Goal: Task Accomplishment & Management: Manage account settings

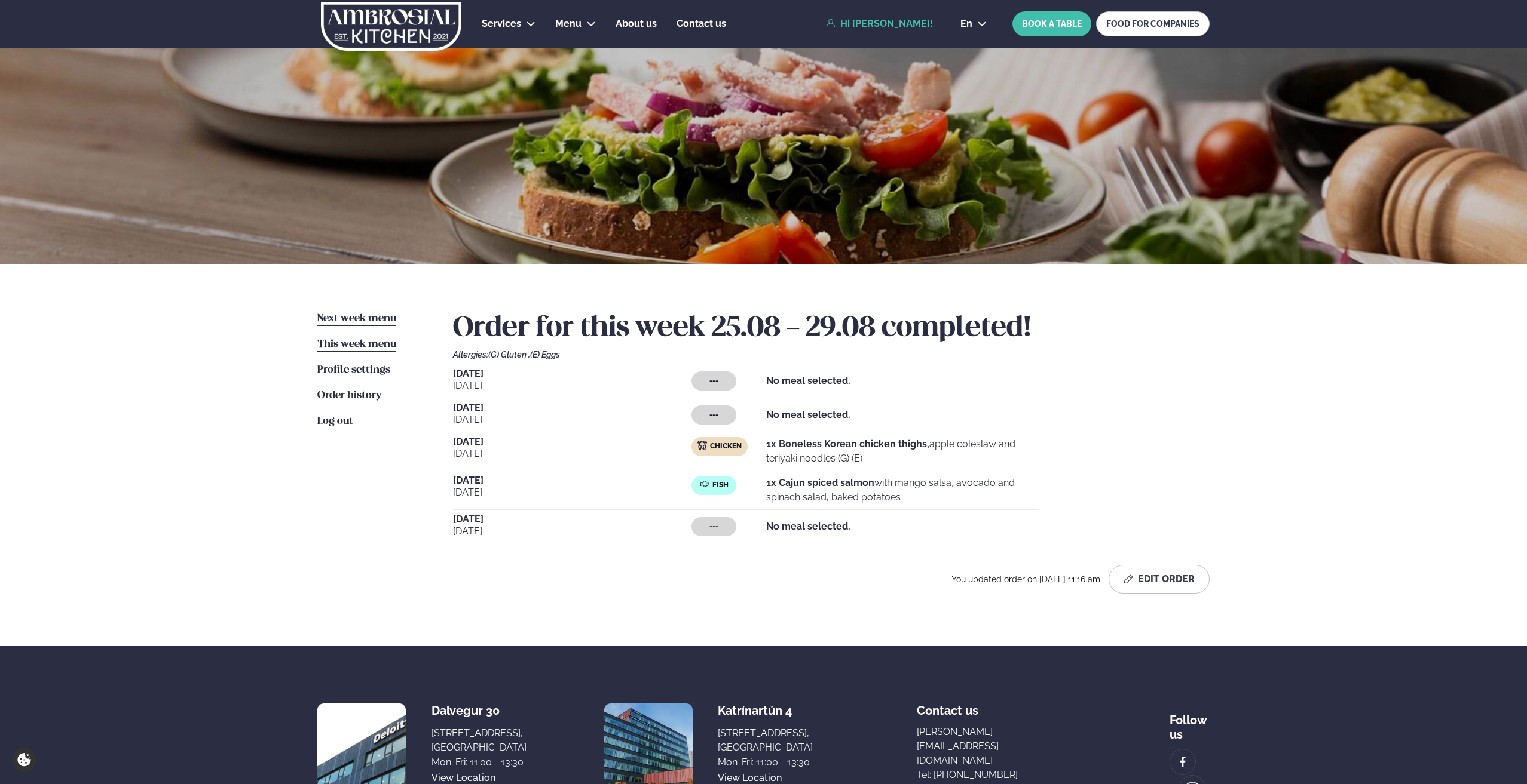
click at [327, 312] on link "Next week menu Next week" at bounding box center [357, 319] width 79 height 15
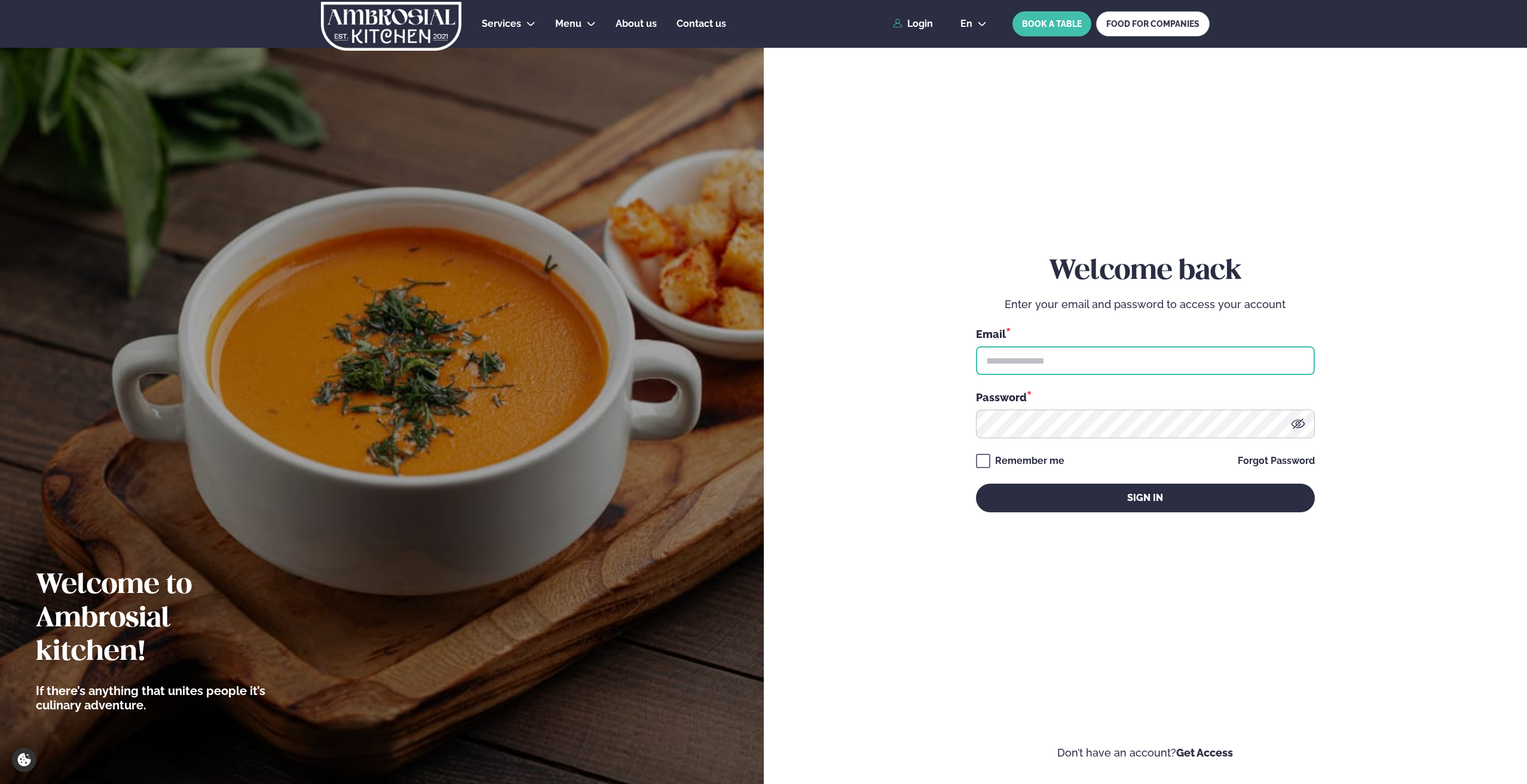
click at [1039, 351] on input "text" at bounding box center [1145, 360] width 339 height 29
type input "**********"
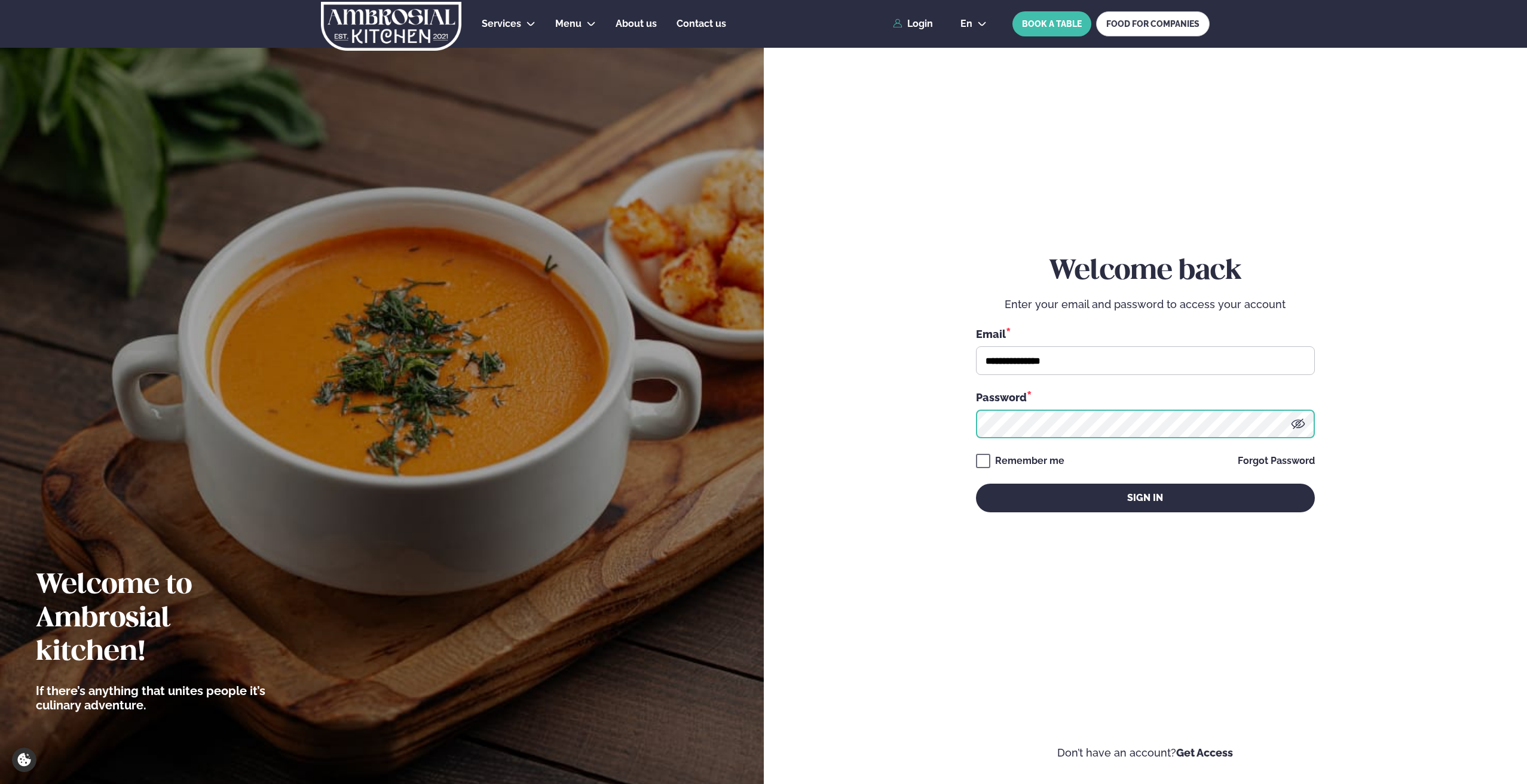
click at [976, 483] on button "Sign in" at bounding box center [1145, 497] width 339 height 29
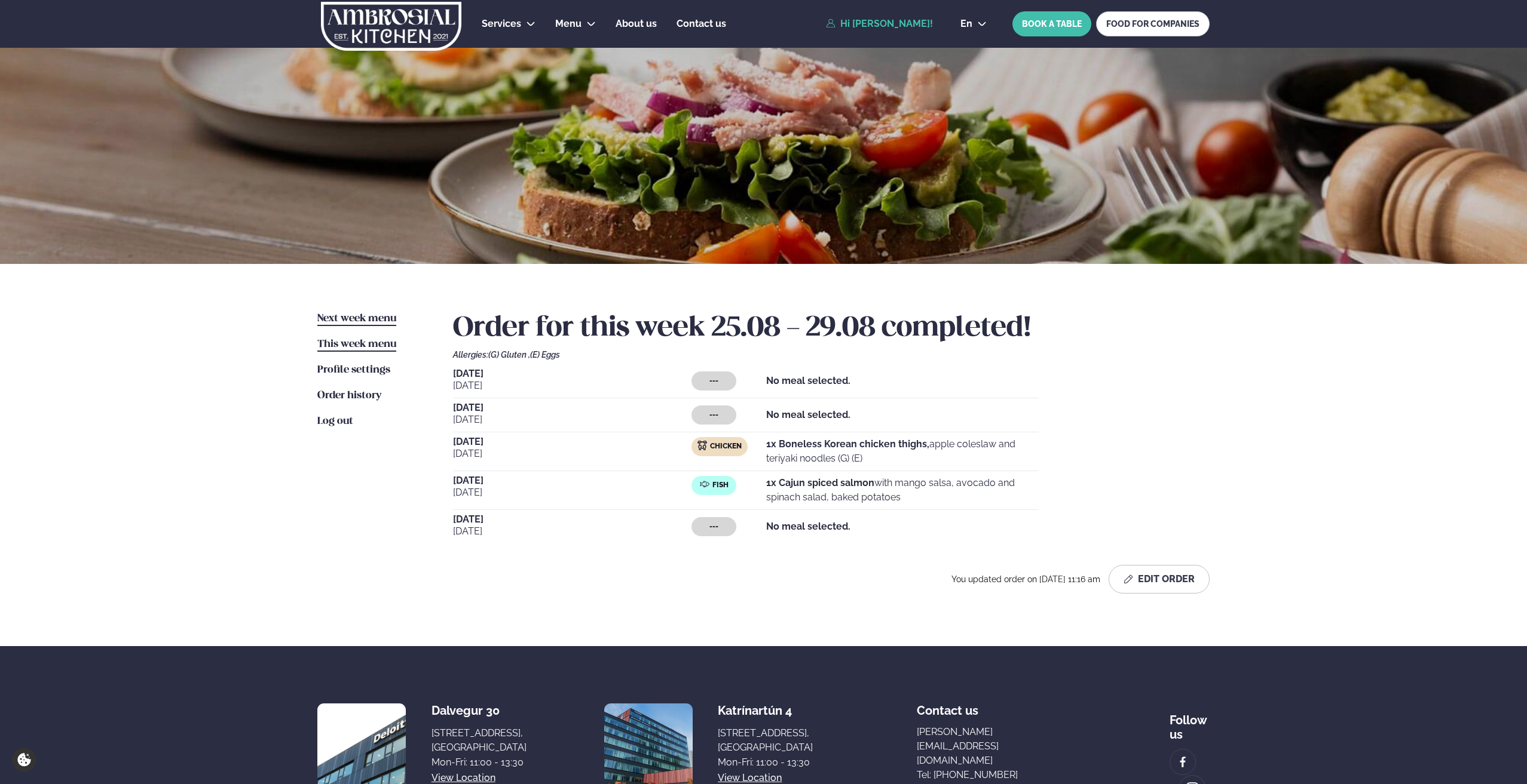
click at [374, 313] on span "Next week menu" at bounding box center [357, 318] width 79 height 10
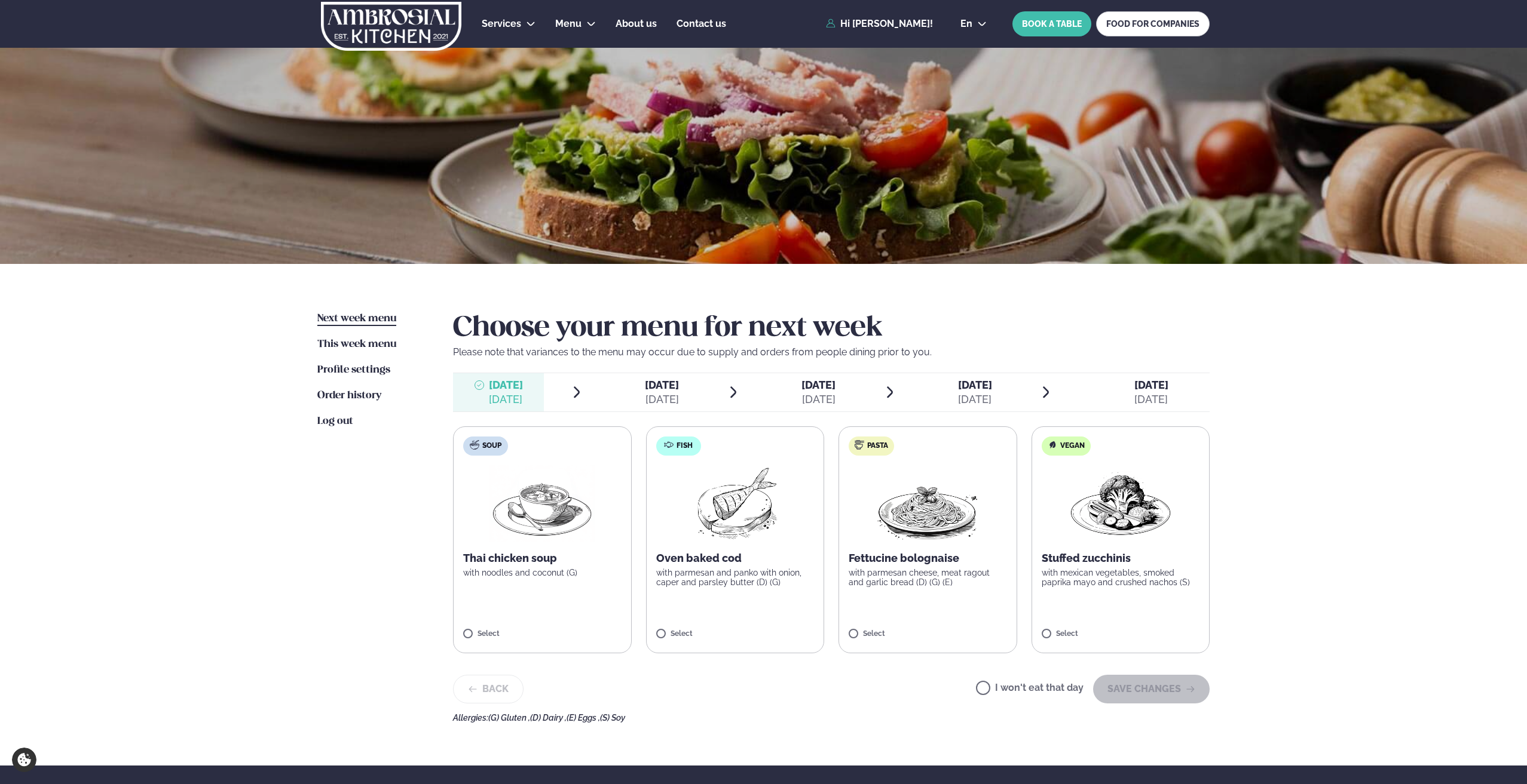
click at [794, 377] on span "Wednesday Wed. Sep 3" at bounding box center [811, 392] width 91 height 38
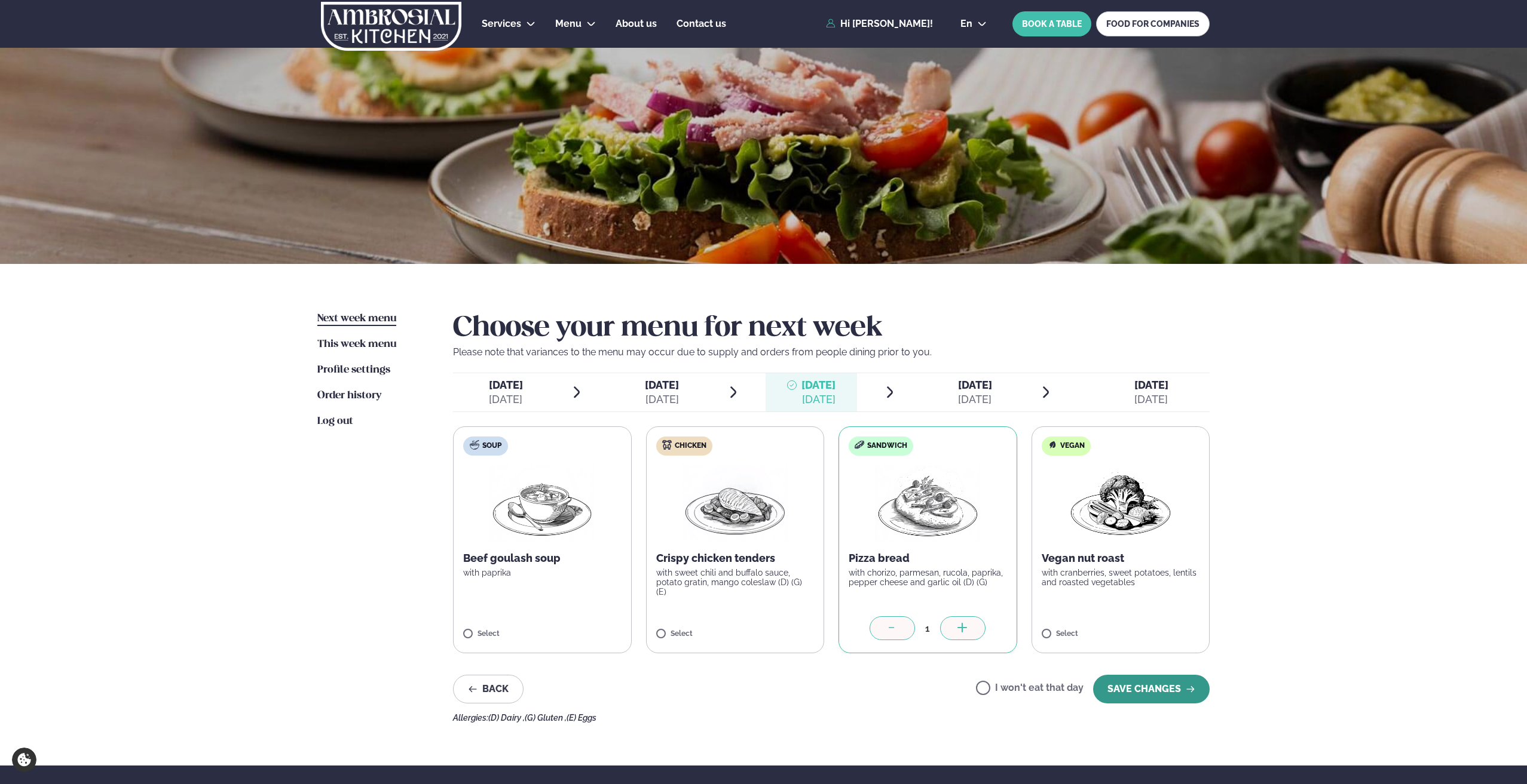
click at [1125, 682] on button "SAVE CHANGES" at bounding box center [1151, 689] width 116 height 29
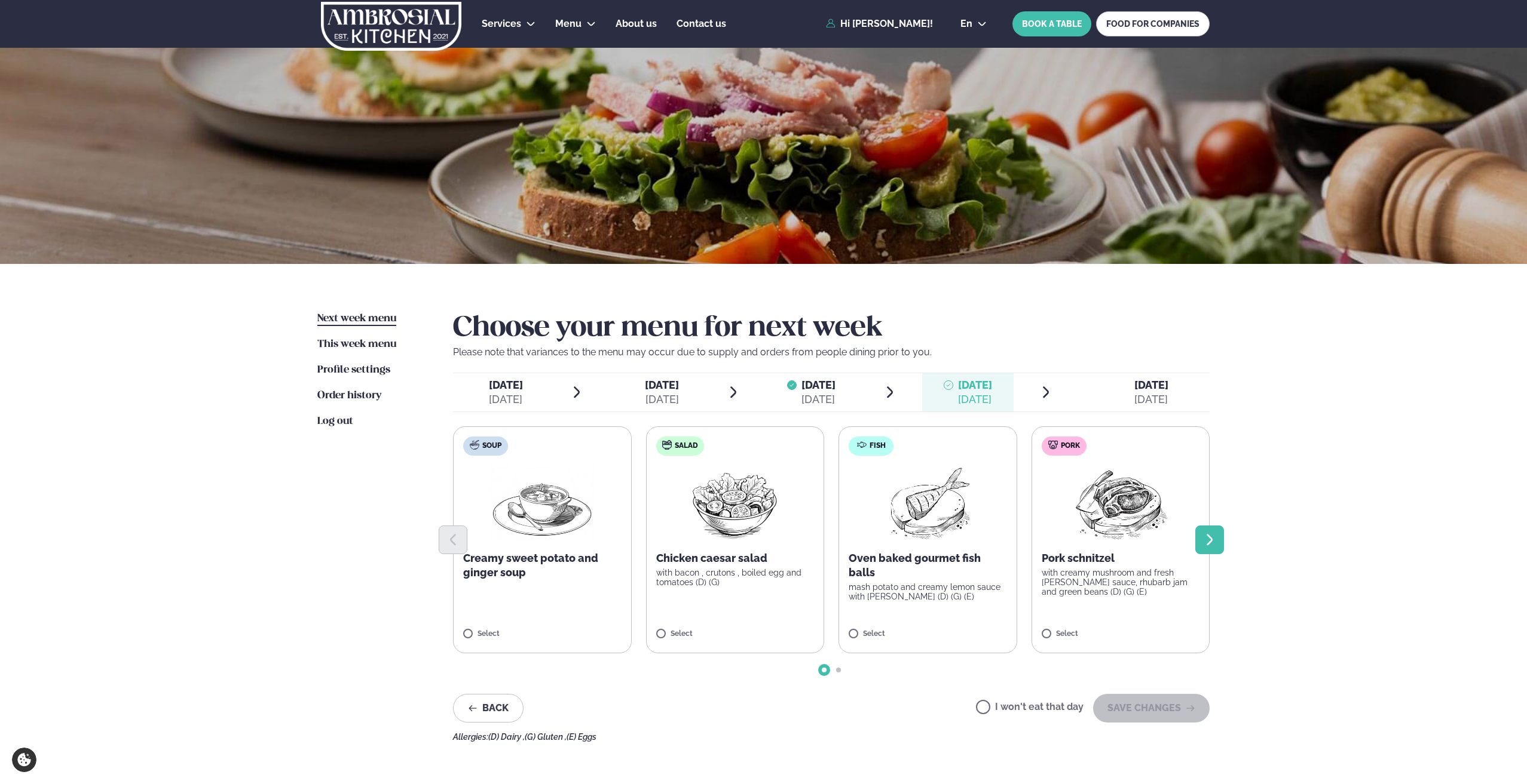
click at [1217, 538] on button "Next slide" at bounding box center [1209, 539] width 29 height 29
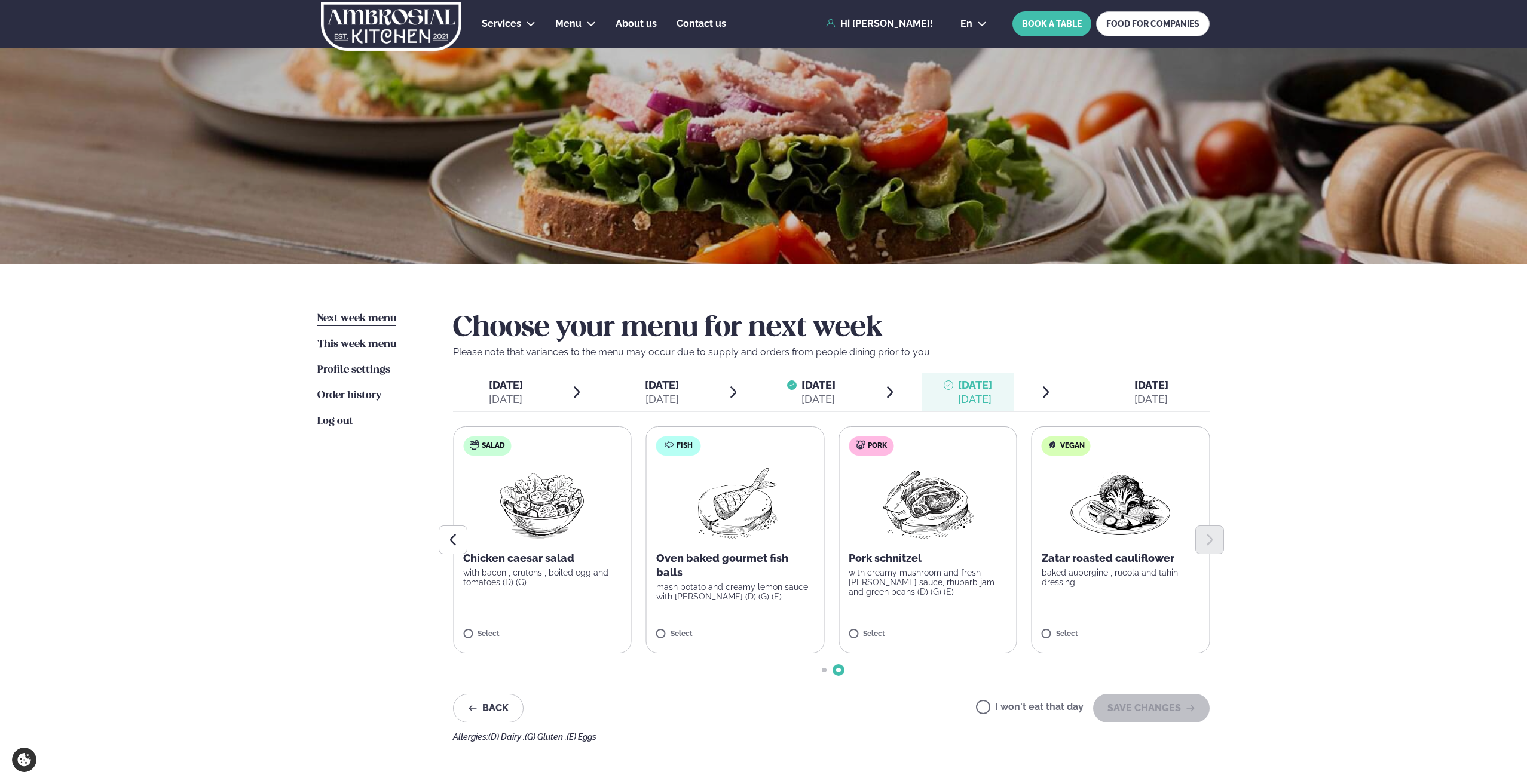
click at [818, 390] on span "[DATE]" at bounding box center [818, 385] width 34 height 13
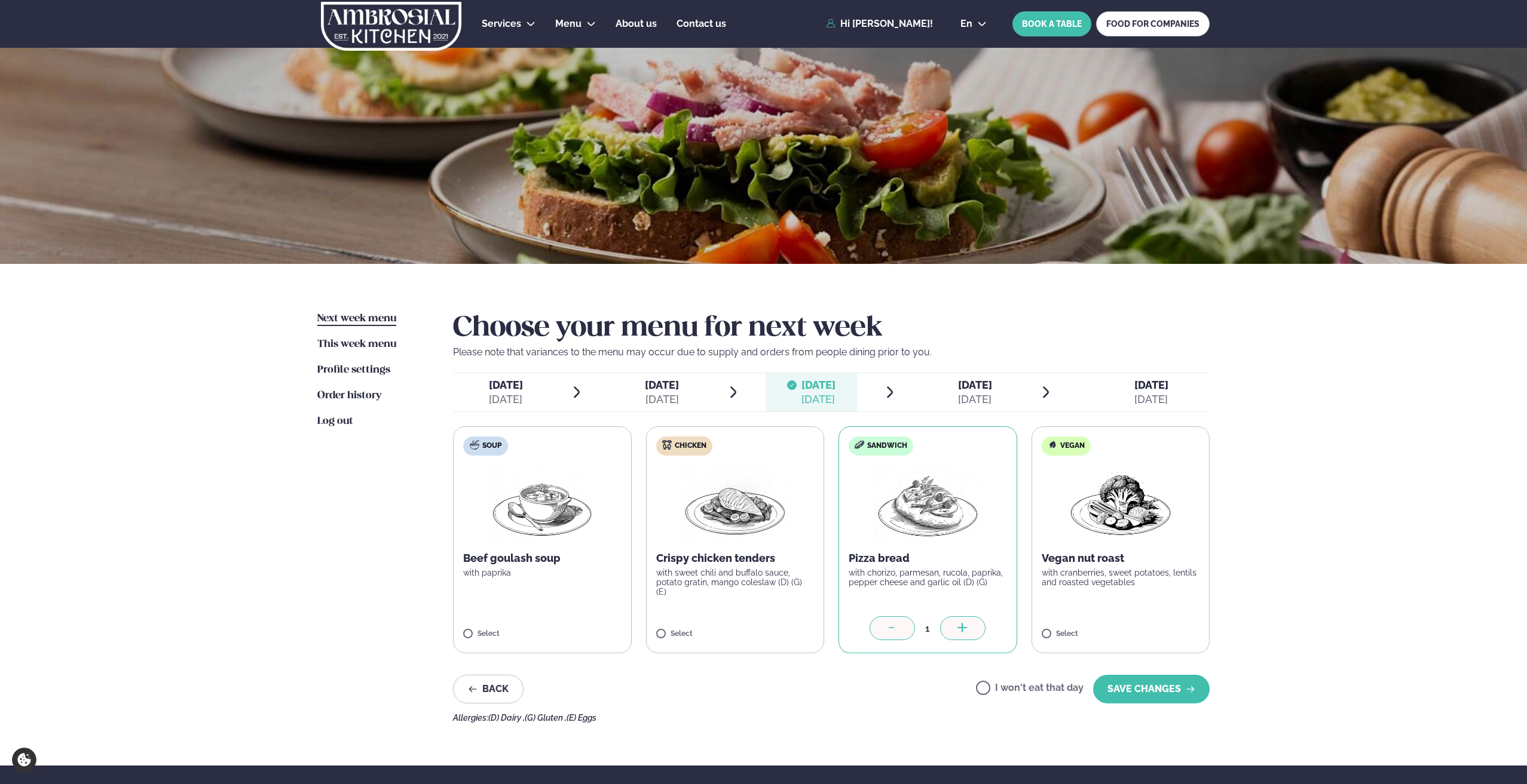
click at [958, 388] on span "[DATE]" at bounding box center [975, 385] width 34 height 13
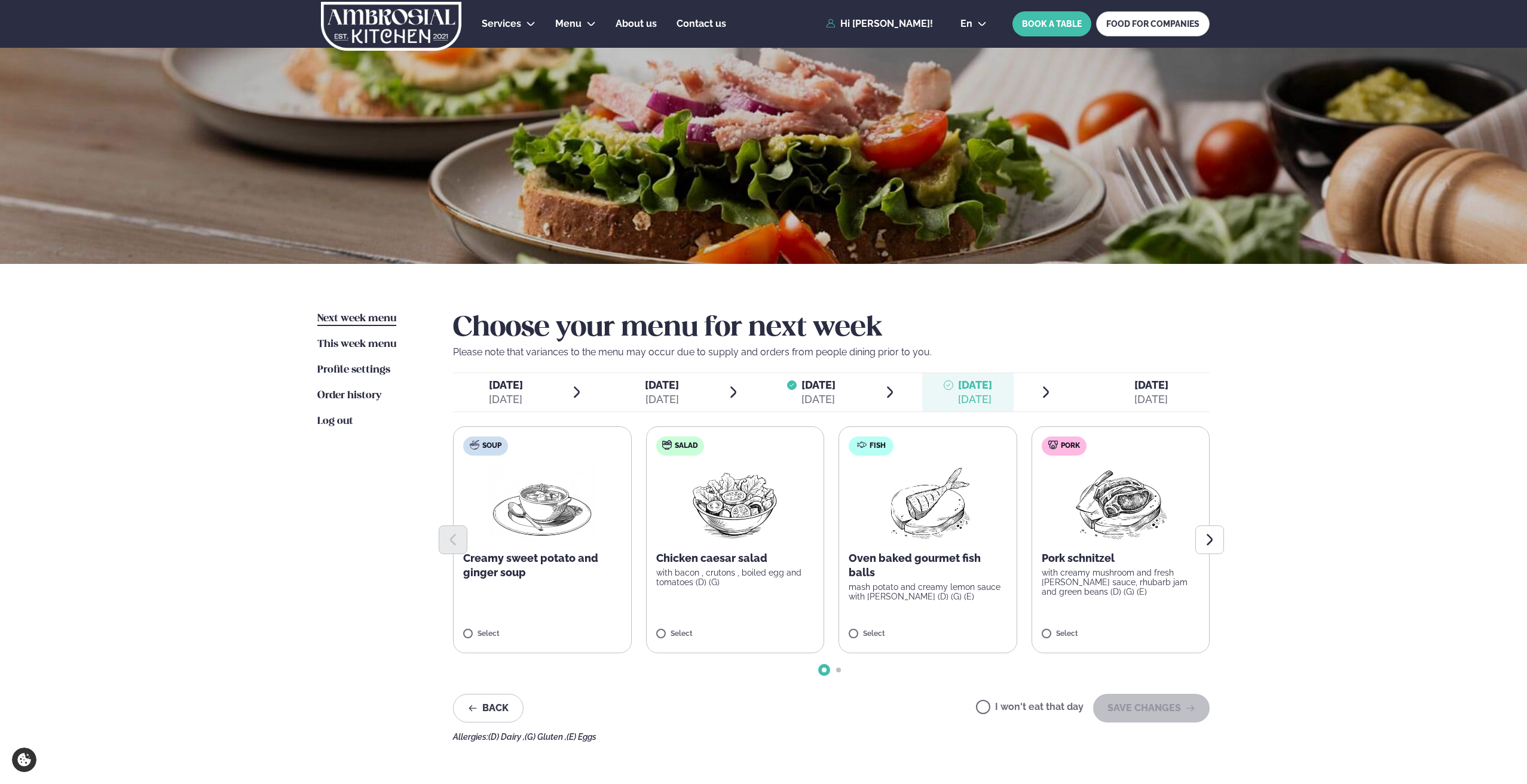
click at [413, 557] on ul "Next week menu Next week This week menu This week Profile settings Settings Ord…" at bounding box center [373, 527] width 112 height 430
click at [1210, 543] on icon "Next slide" at bounding box center [1209, 539] width 15 height 15
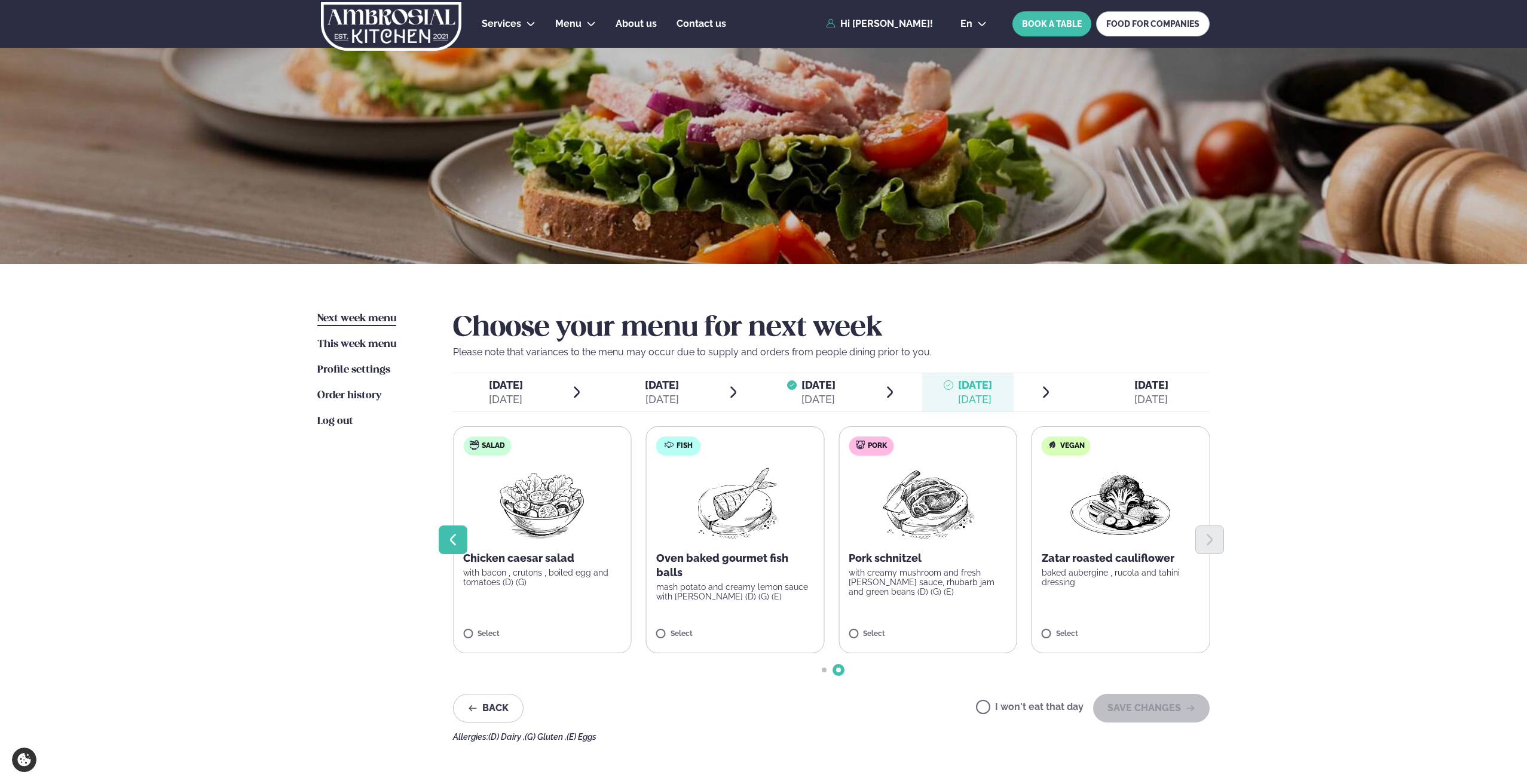
click at [454, 544] on icon "Previous slide" at bounding box center [453, 539] width 6 height 11
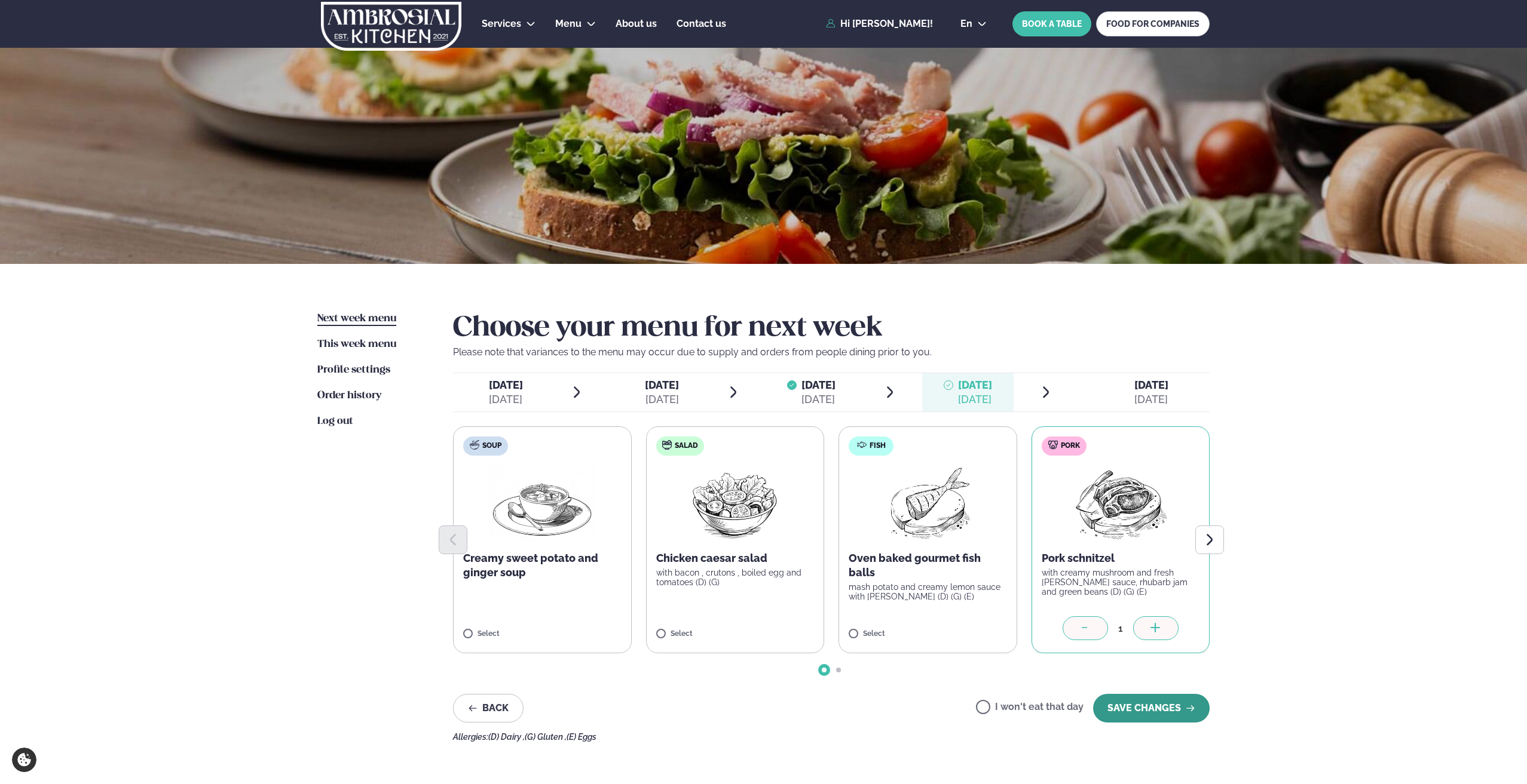
click at [1142, 703] on button "SAVE CHANGES" at bounding box center [1151, 708] width 116 height 29
